Goal: Find specific page/section: Find specific page/section

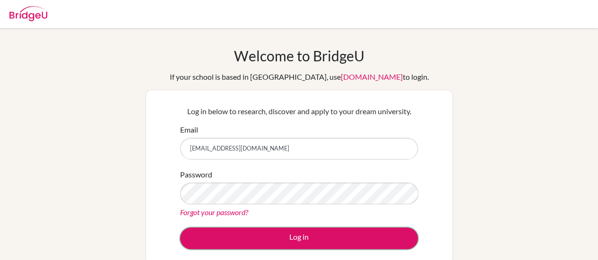
click at [271, 234] on button "Log in" at bounding box center [299, 239] width 238 height 22
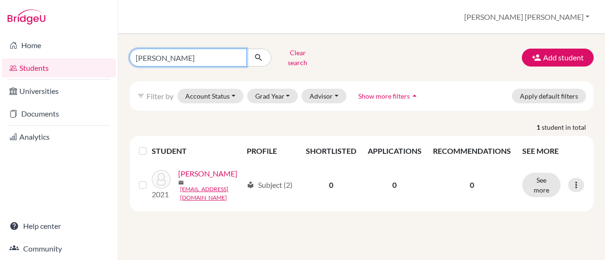
click at [169, 58] on input "inge" at bounding box center [188, 58] width 117 height 18
type input "i"
type input "gonzalo"
click button "submit" at bounding box center [258, 58] width 25 height 18
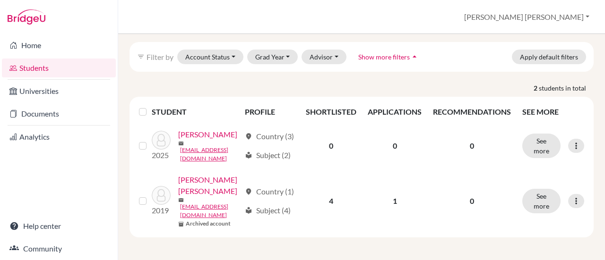
scroll to position [52, 0]
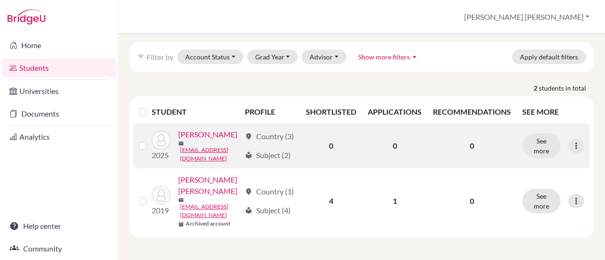
click at [183, 140] on link "Gutiérrez, Gonzalo" at bounding box center [207, 134] width 59 height 11
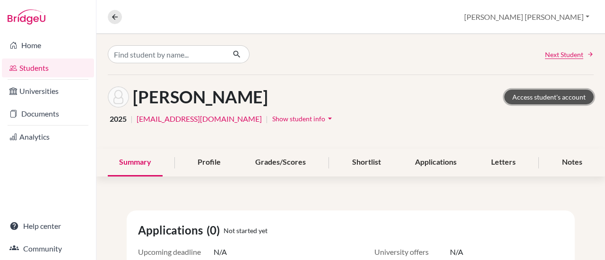
click at [522, 97] on link "Access student's account" at bounding box center [548, 97] width 89 height 15
